Goal: Information Seeking & Learning: Learn about a topic

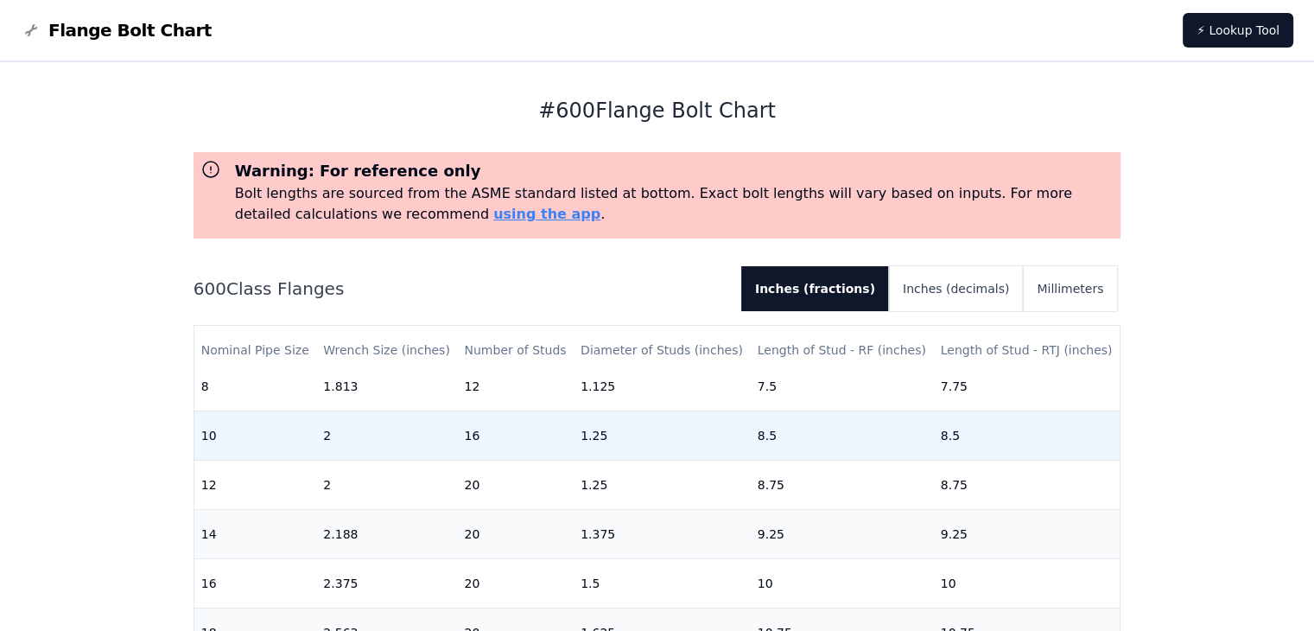
scroll to position [518, 0]
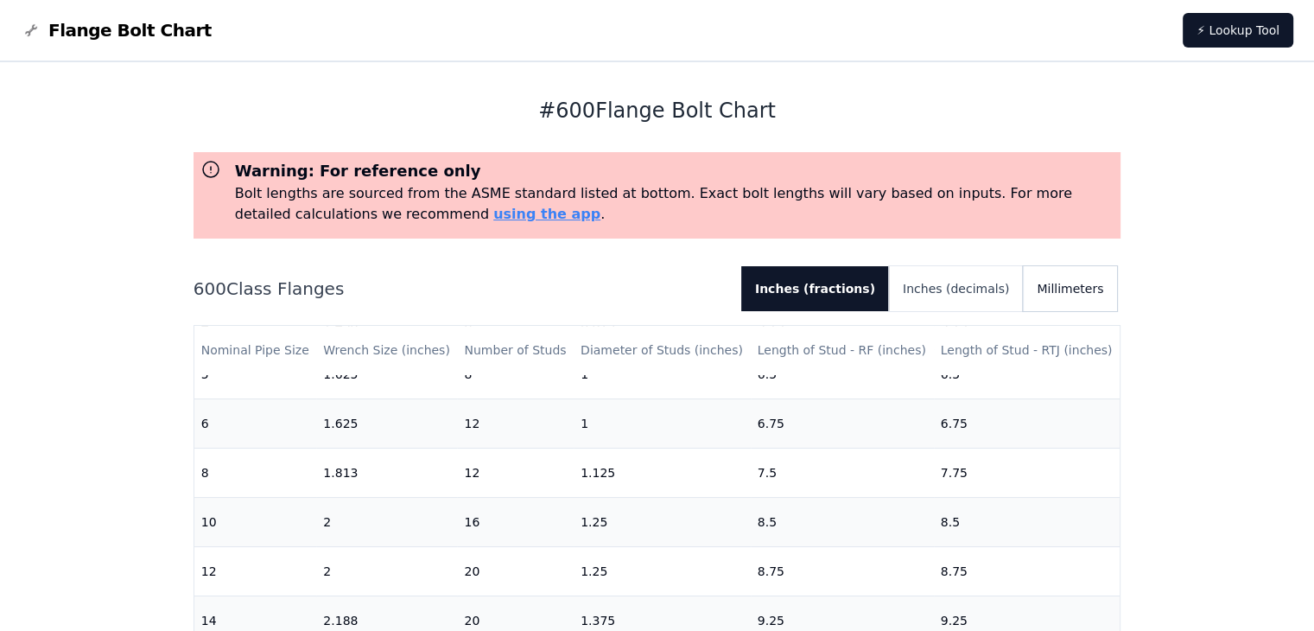
click at [1091, 292] on button "Millimeters" at bounding box center [1070, 288] width 94 height 45
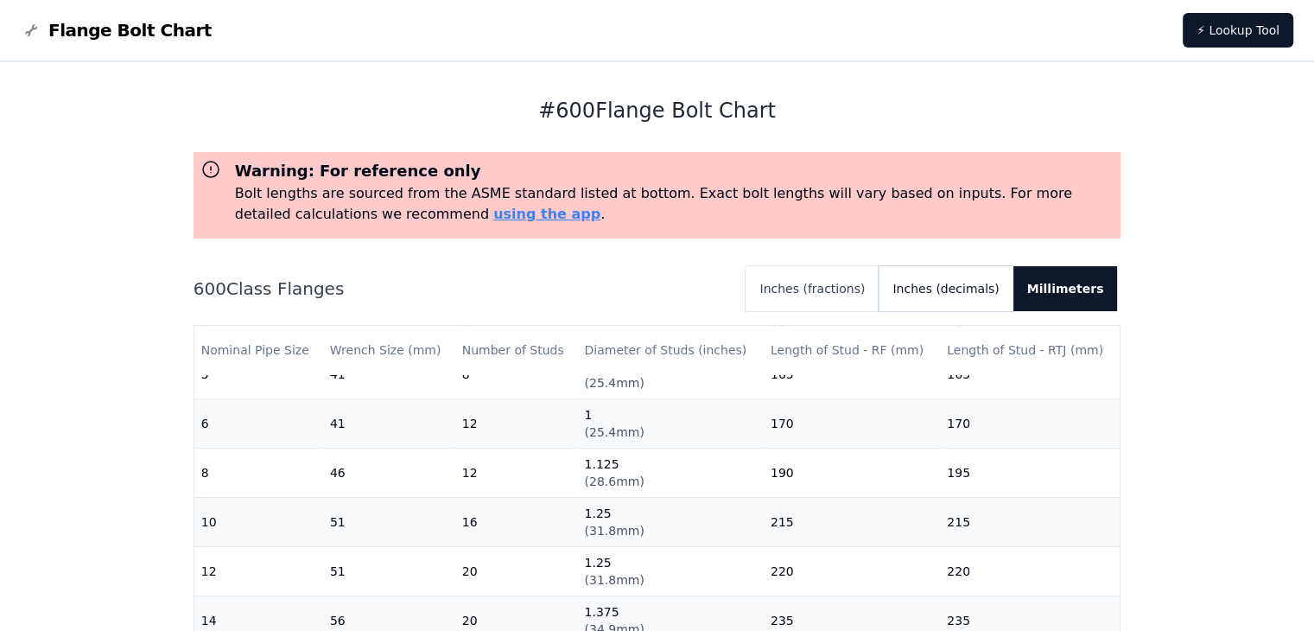
click at [957, 294] on button "Inches (decimals)" at bounding box center [946, 288] width 134 height 45
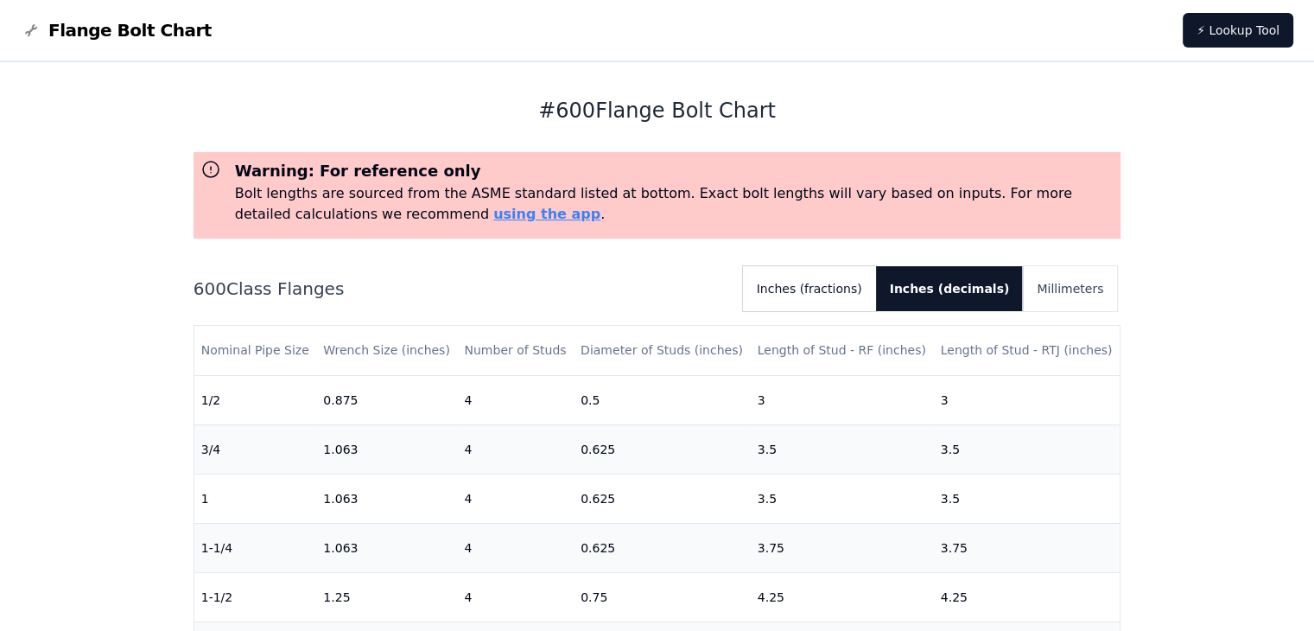
click at [876, 280] on button "Inches (fractions)" at bounding box center [809, 288] width 133 height 45
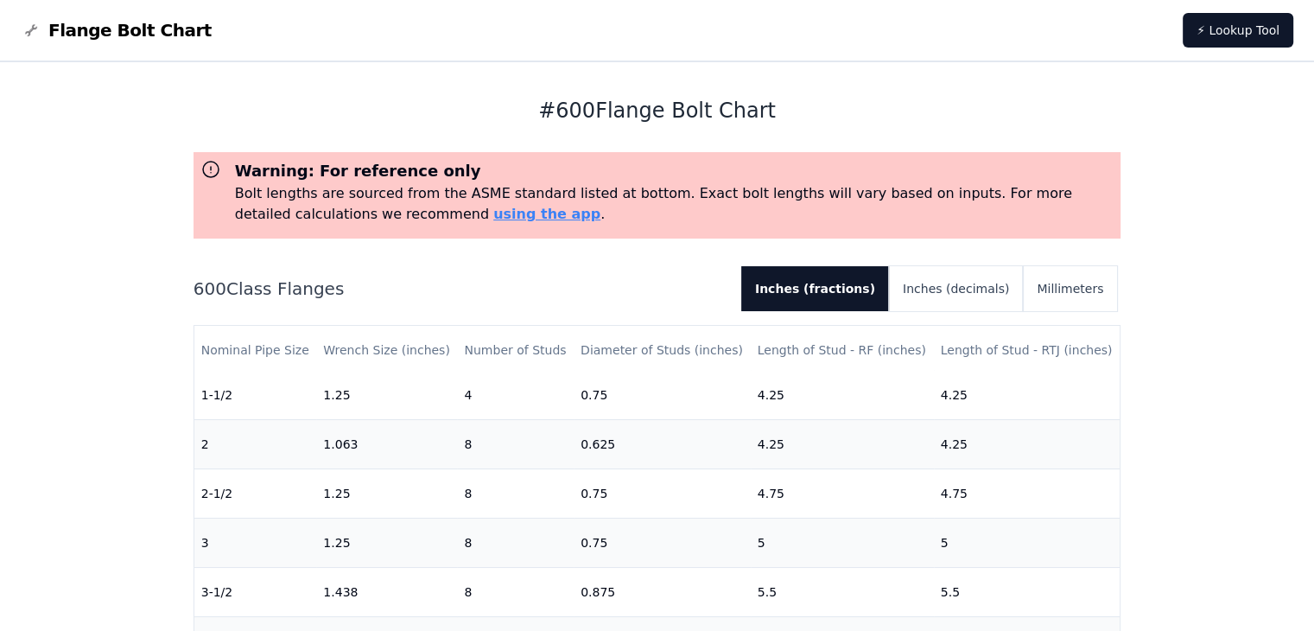
scroll to position [173, 0]
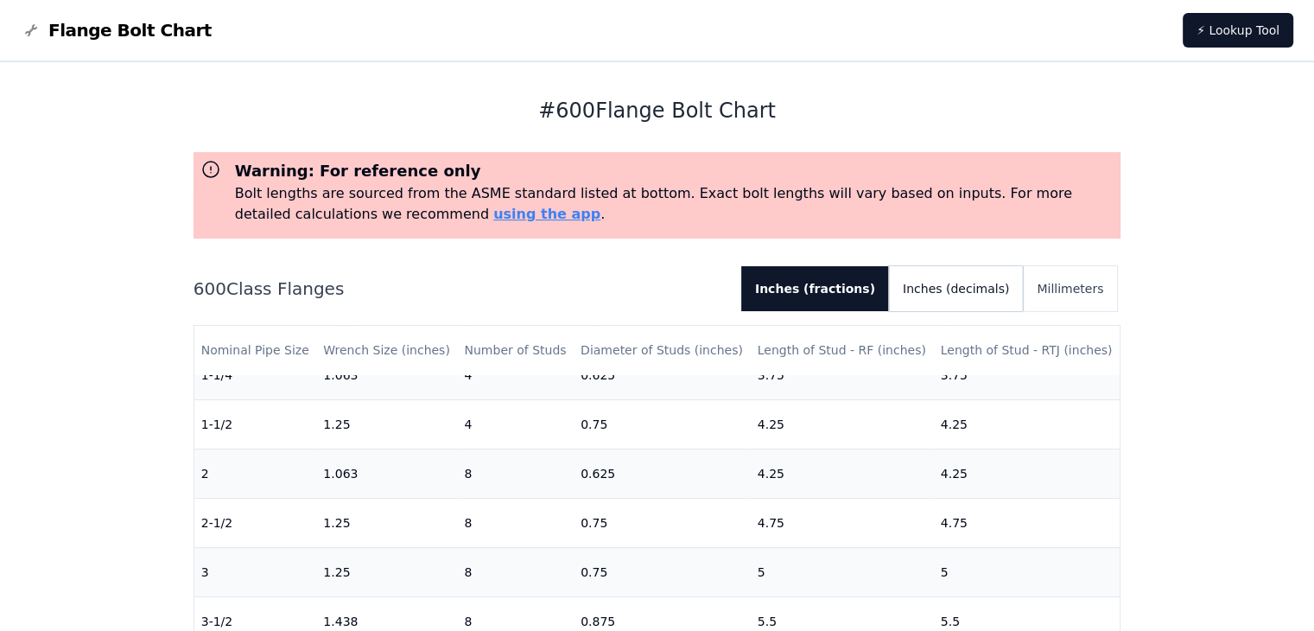
click at [978, 293] on button "Inches (decimals)" at bounding box center [956, 288] width 134 height 45
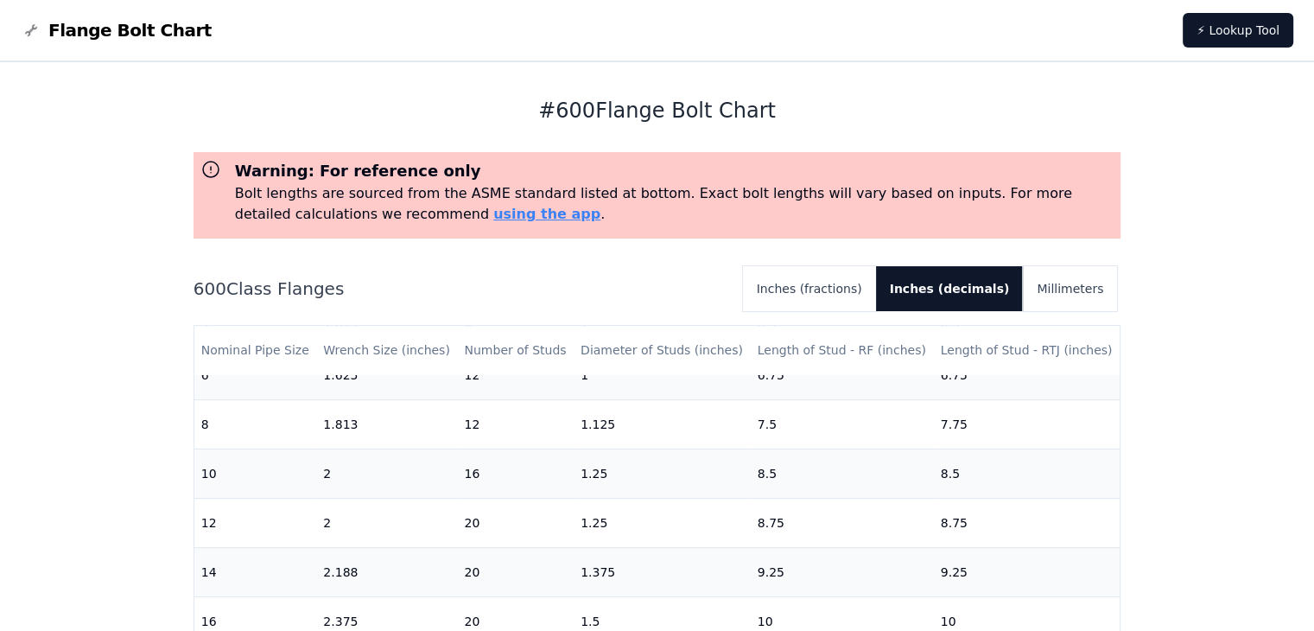
scroll to position [605, 0]
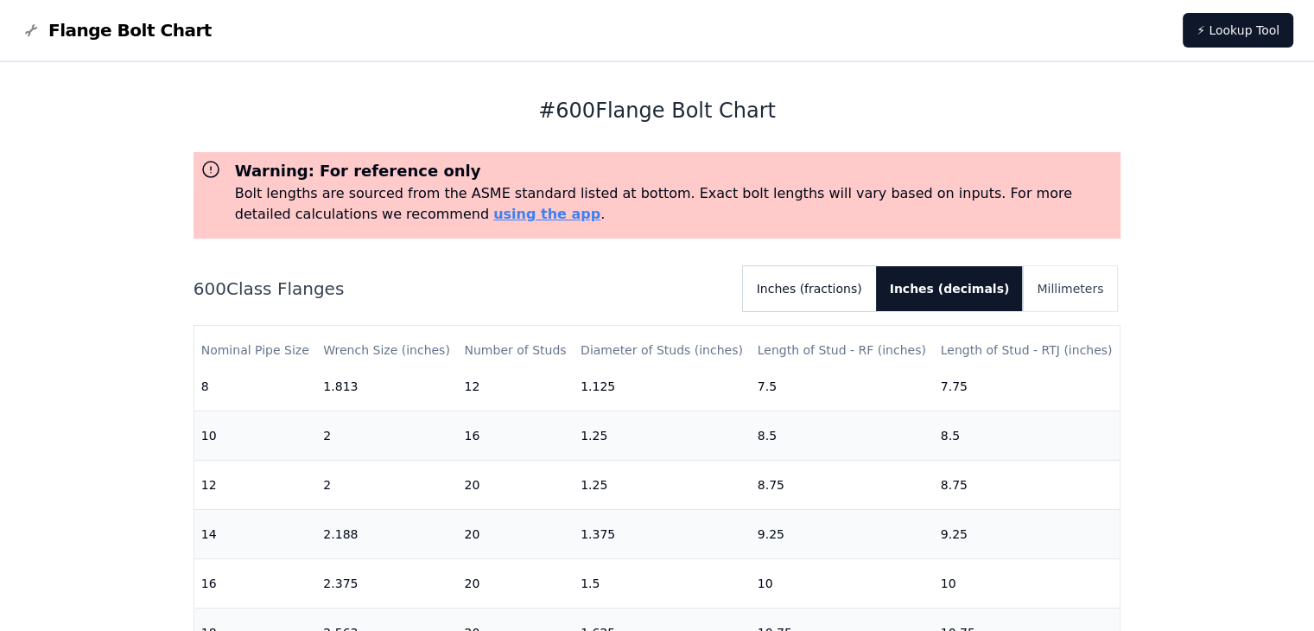
click at [871, 290] on button "Inches (fractions)" at bounding box center [809, 288] width 133 height 45
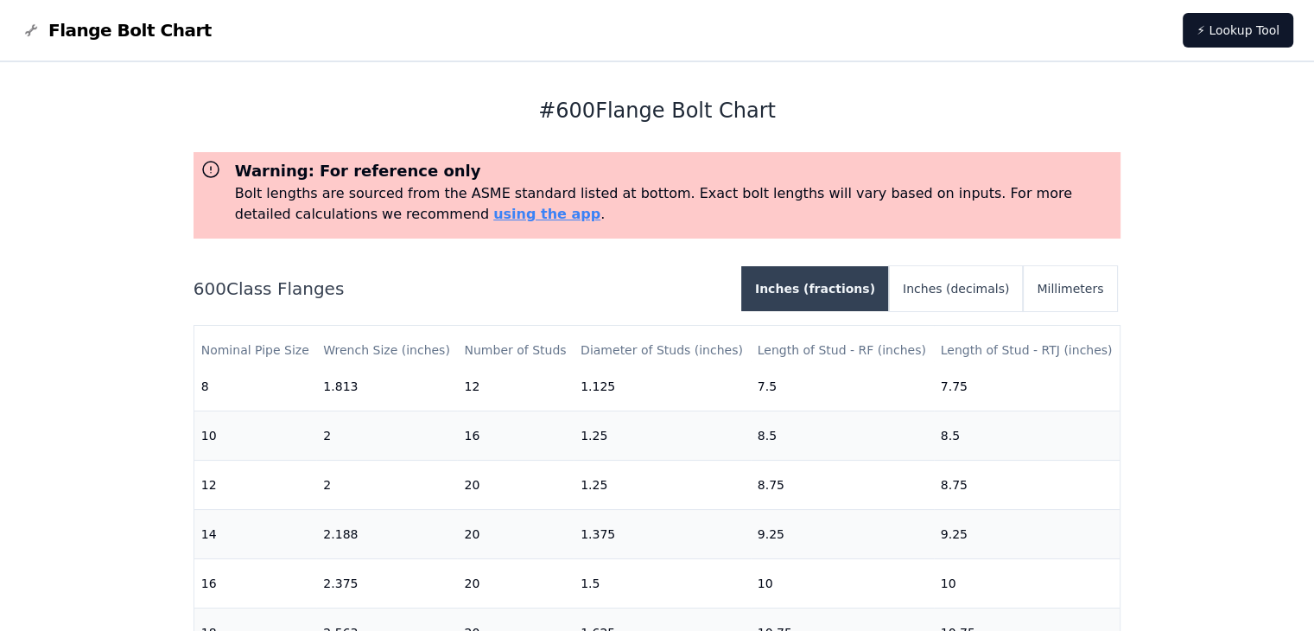
click at [871, 290] on button "Inches (fractions)" at bounding box center [815, 288] width 148 height 45
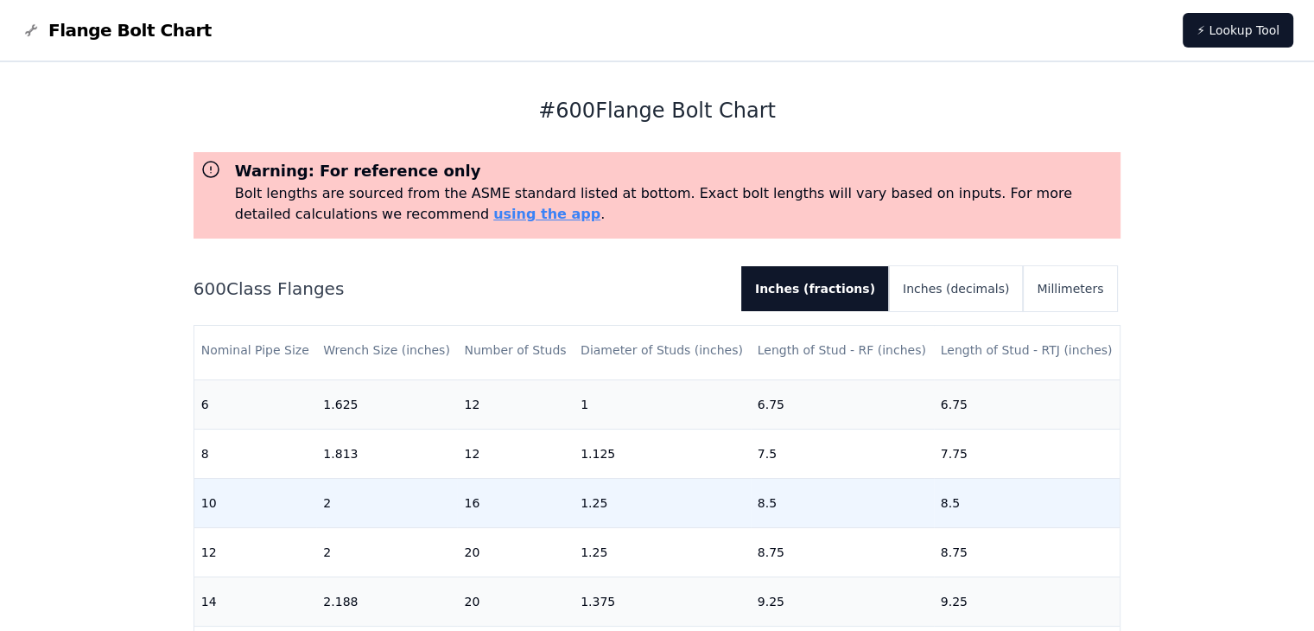
scroll to position [518, 0]
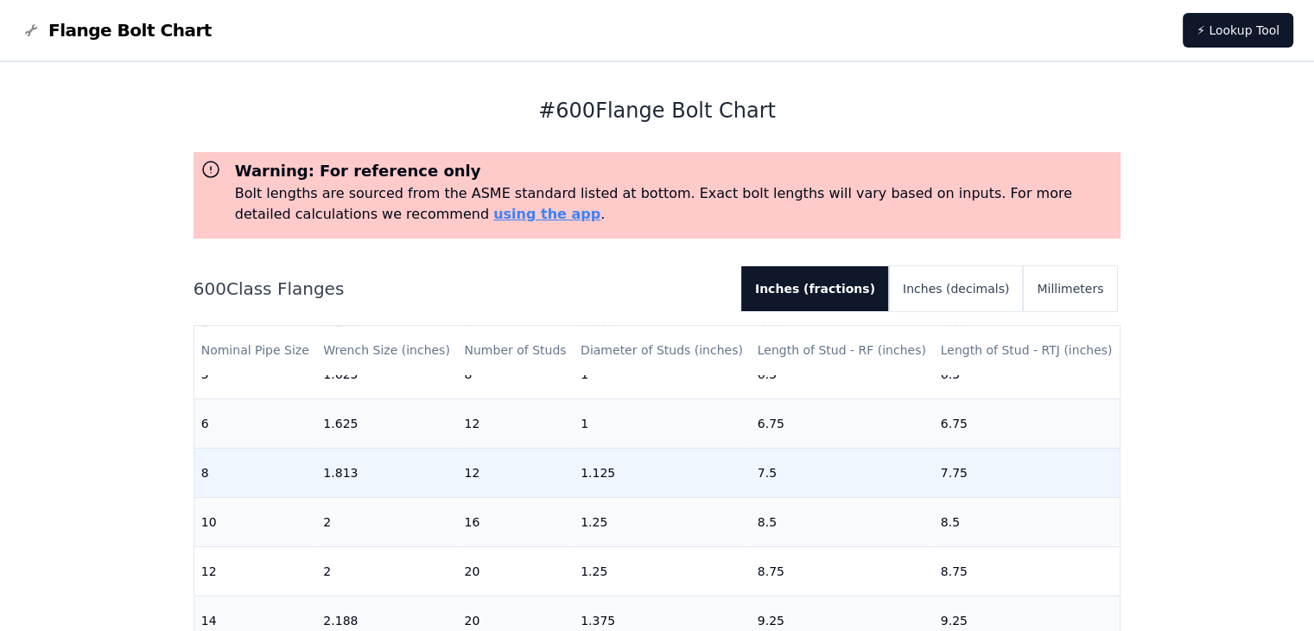
scroll to position [605, 0]
